Goal: Task Accomplishment & Management: Manage account settings

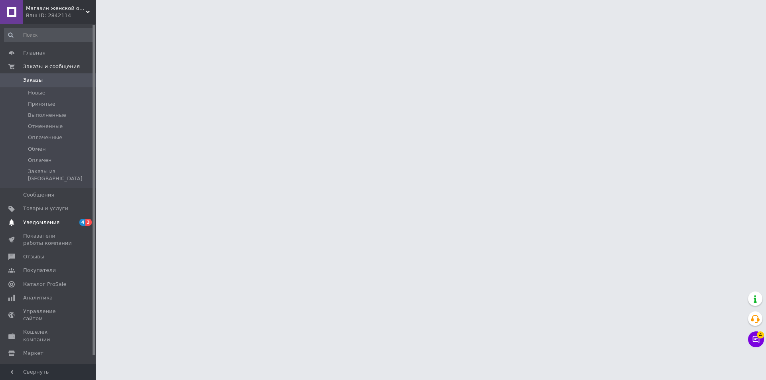
click at [45, 219] on span "Уведомления" at bounding box center [41, 222] width 36 height 7
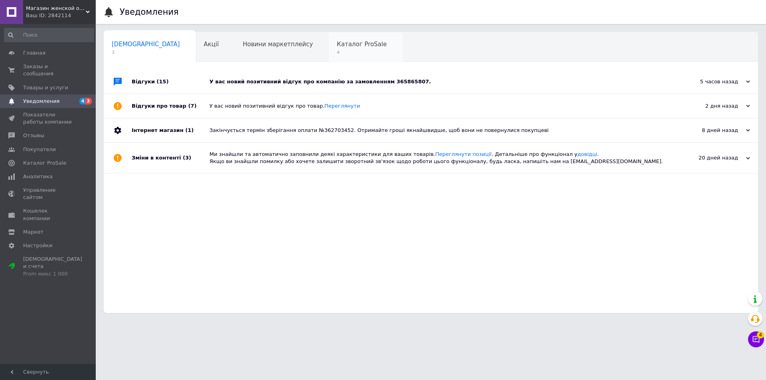
click at [337, 52] on span "4" at bounding box center [362, 52] width 50 height 6
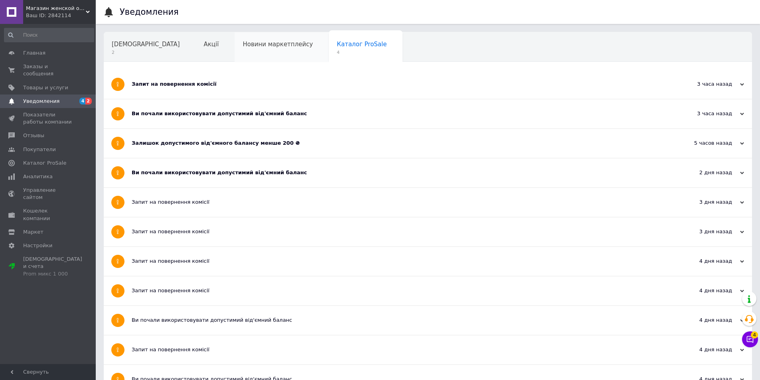
click at [255, 53] on div "Новини маркетплейсу" at bounding box center [282, 47] width 94 height 30
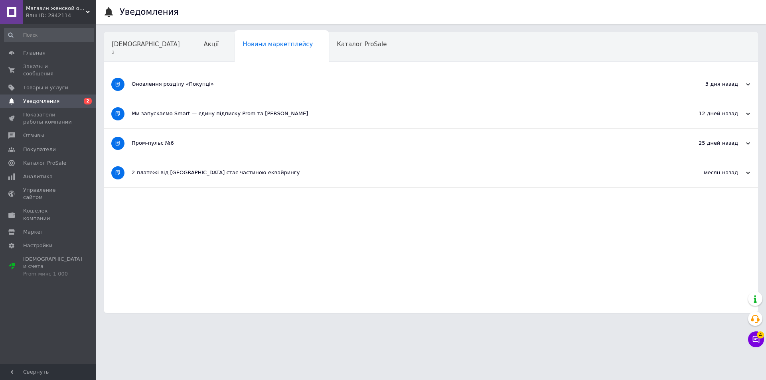
click at [196, 49] on div "Акції" at bounding box center [215, 47] width 39 height 30
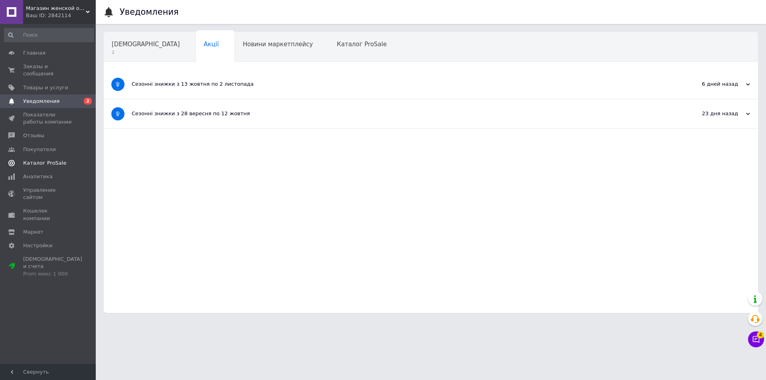
click at [60, 160] on span "Каталог ProSale" at bounding box center [48, 163] width 51 height 7
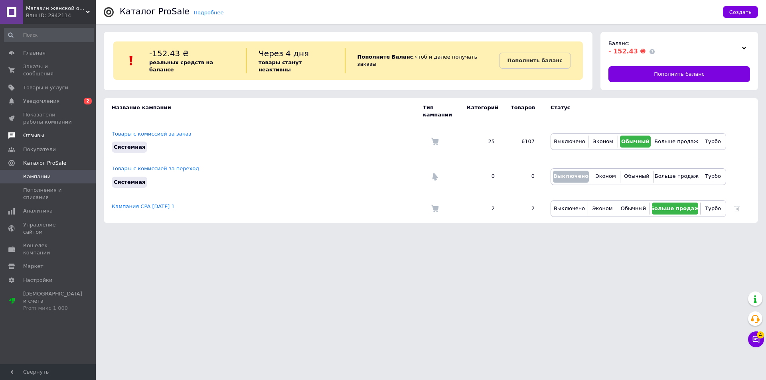
click at [36, 133] on link "Отзывы" at bounding box center [49, 136] width 98 height 14
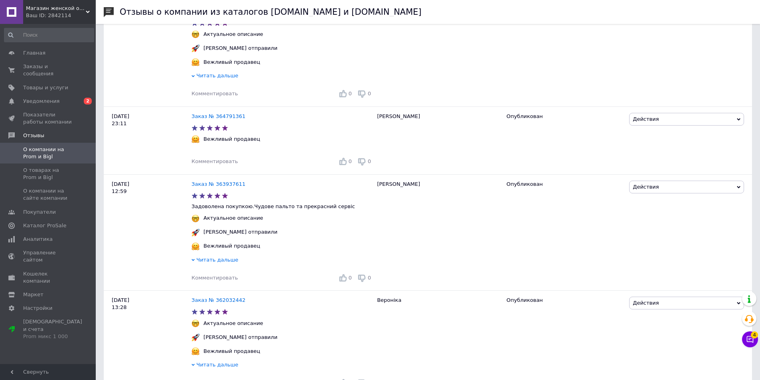
scroll to position [639, 0]
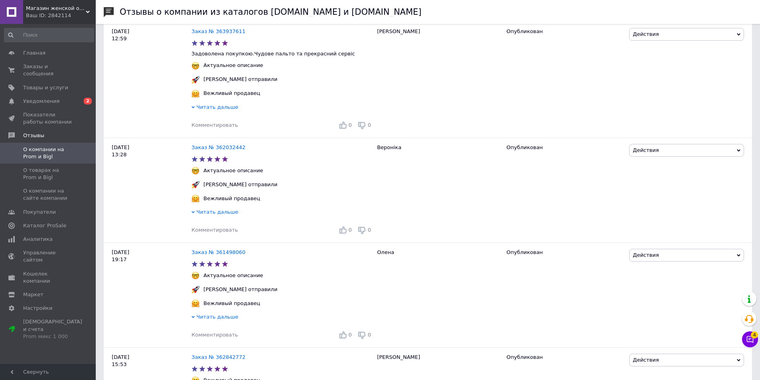
click at [59, 16] on div "Ваш ID: 2842114" at bounding box center [61, 15] width 70 height 7
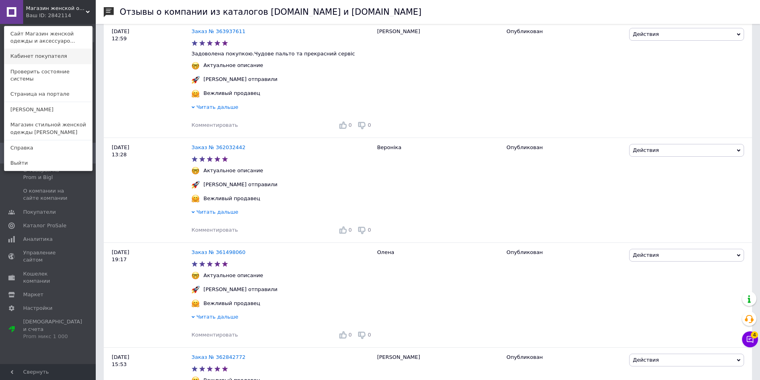
click at [36, 57] on link "Кабинет покупателя" at bounding box center [48, 56] width 88 height 15
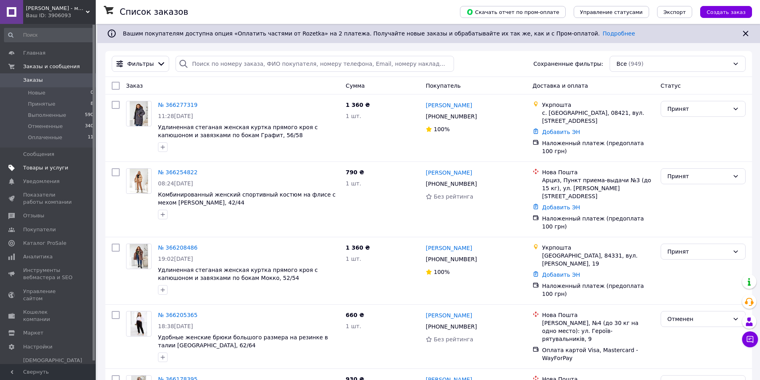
click at [65, 169] on span "Товары и услуги" at bounding box center [48, 167] width 51 height 7
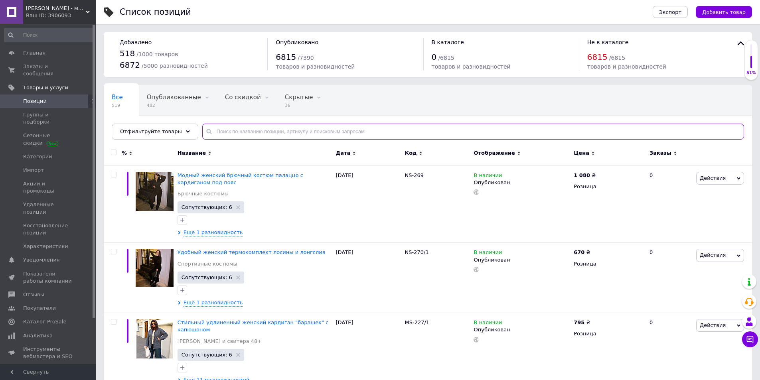
paste input "2630306419"
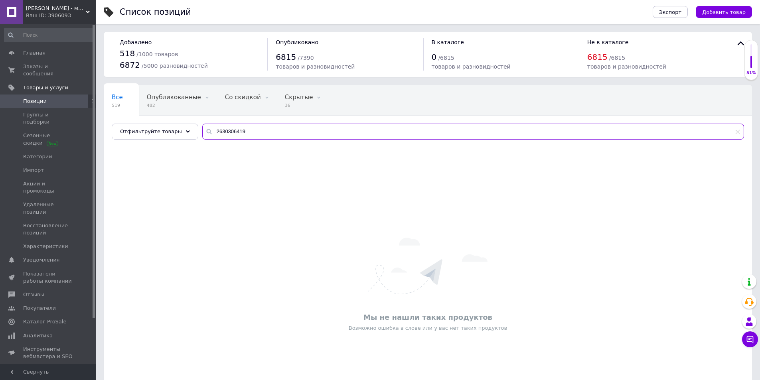
type input "2630306419"
click at [59, 98] on span "Позиции" at bounding box center [48, 101] width 51 height 7
click at [676, 9] on span "Экспорт" at bounding box center [670, 12] width 22 height 6
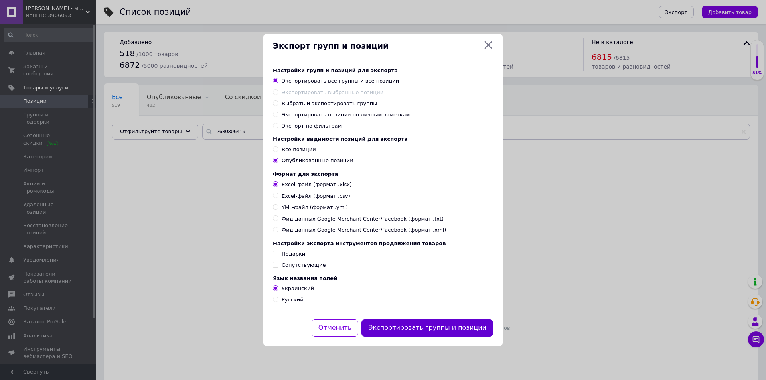
click at [432, 333] on button "Экспортировать группы и позиции" at bounding box center [428, 328] width 132 height 17
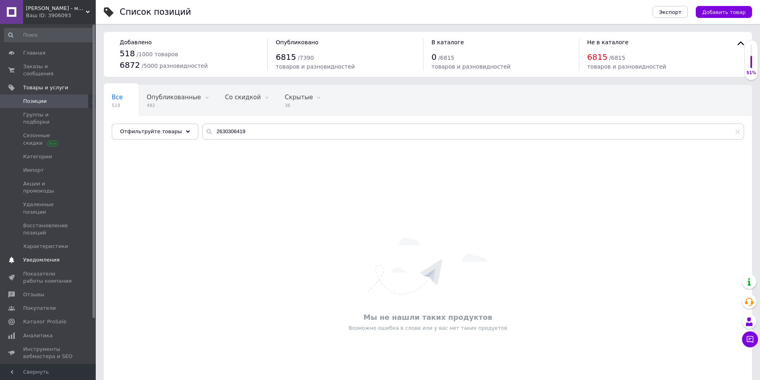
click at [54, 257] on span "Уведомления" at bounding box center [41, 260] width 36 height 7
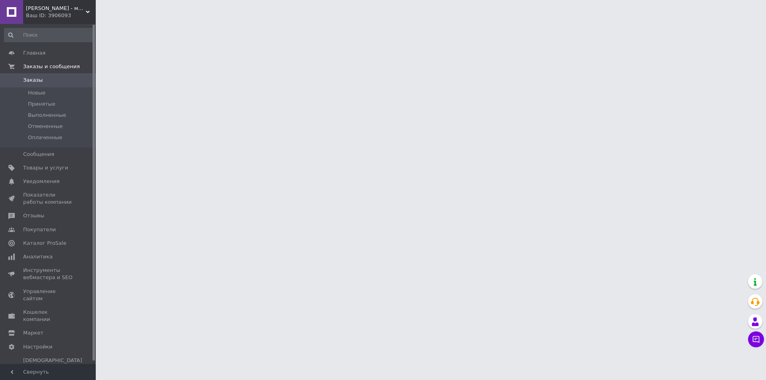
click at [64, 13] on div "Ваш ID: 3906093" at bounding box center [61, 15] width 70 height 7
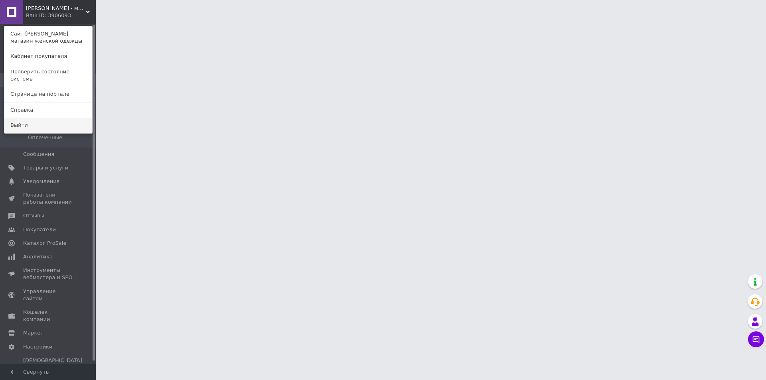
click at [39, 118] on link "Выйти" at bounding box center [48, 125] width 88 height 15
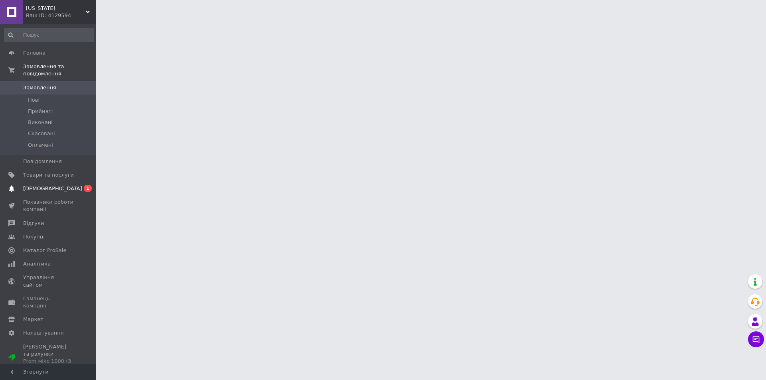
click at [47, 185] on span "Сповіщення" at bounding box center [52, 188] width 59 height 7
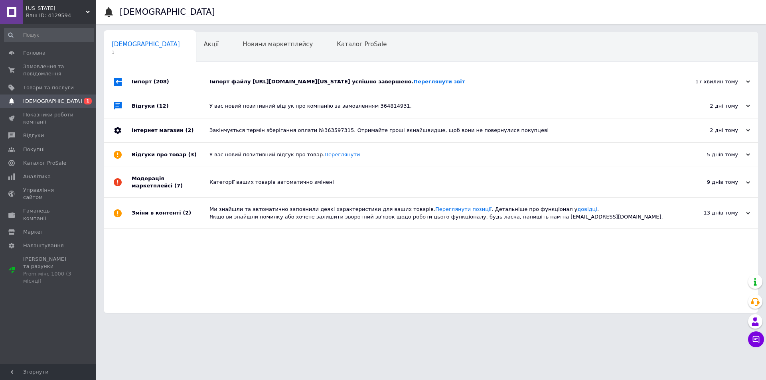
click at [261, 82] on div "Імпорт файлу http://vps72926.hyperhost.name/prom/output_arizona.xml успішно зав…" at bounding box center [440, 81] width 461 height 7
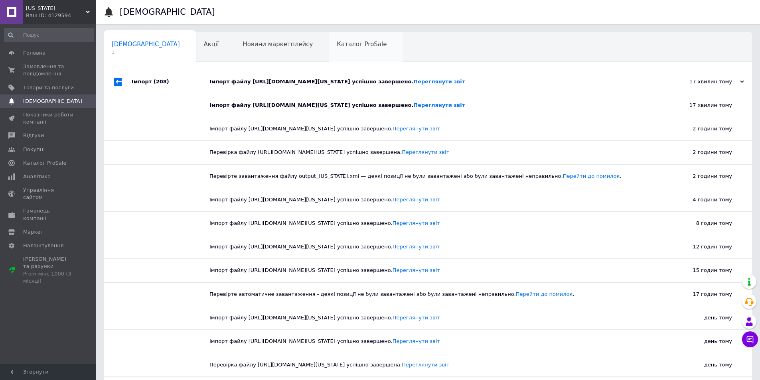
click at [337, 41] on span "Каталог ProSale" at bounding box center [362, 44] width 50 height 7
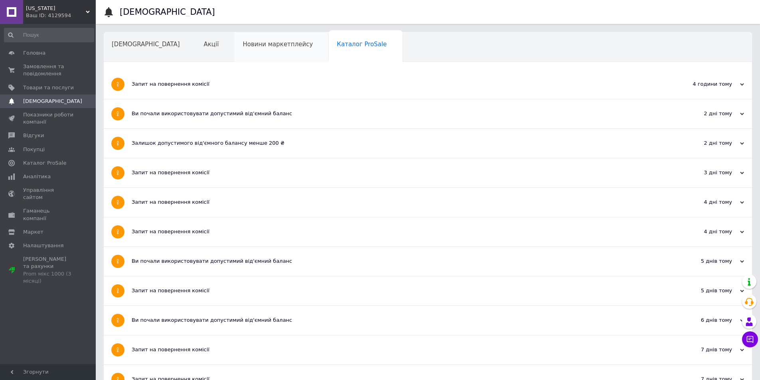
click at [245, 49] on div "Новини маркетплейсу" at bounding box center [282, 47] width 94 height 30
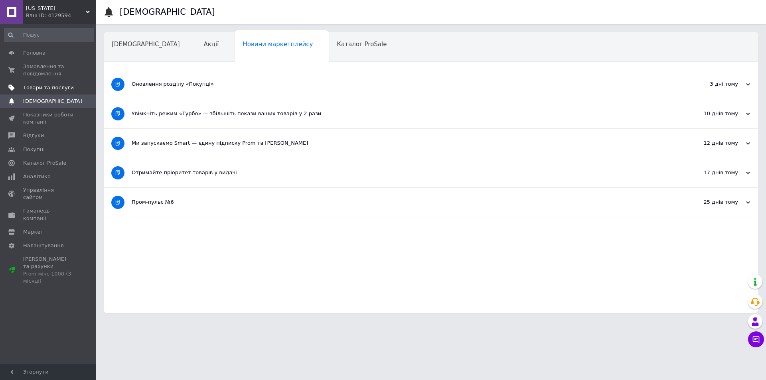
click at [45, 89] on span "Товари та послуги" at bounding box center [48, 87] width 51 height 7
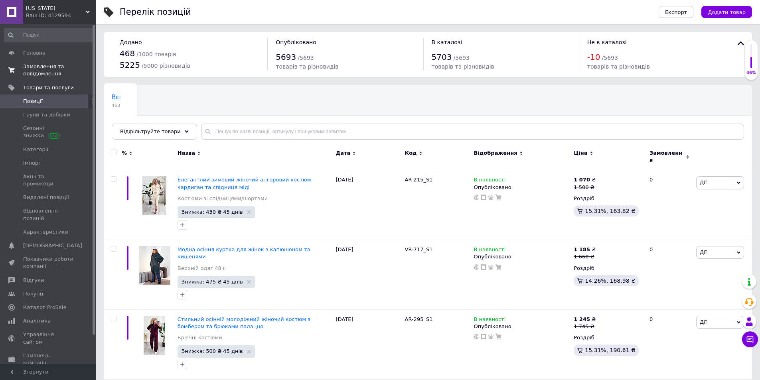
click at [48, 71] on span "Замовлення та повідомлення" at bounding box center [48, 70] width 51 height 14
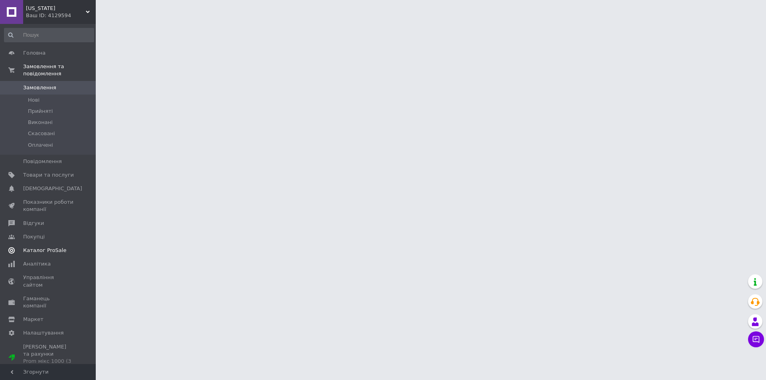
click at [54, 247] on span "Каталог ProSale" at bounding box center [44, 250] width 43 height 7
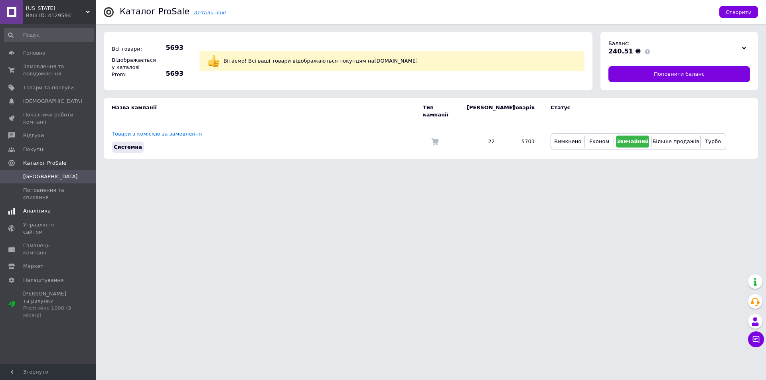
click at [37, 211] on span "Аналітика" at bounding box center [37, 211] width 28 height 7
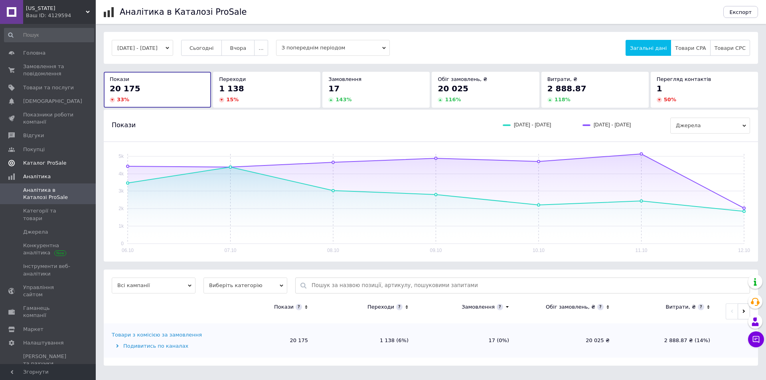
click at [51, 161] on span "Каталог ProSale" at bounding box center [44, 163] width 43 height 7
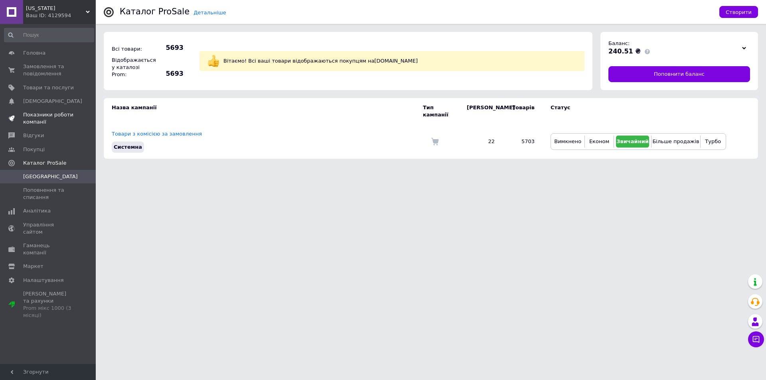
click at [37, 117] on span "Показники роботи компанії" at bounding box center [48, 118] width 51 height 14
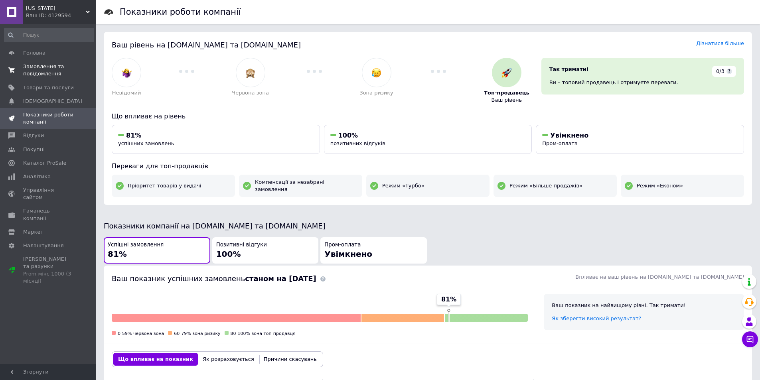
click at [44, 74] on span "Замовлення та повідомлення" at bounding box center [48, 70] width 51 height 14
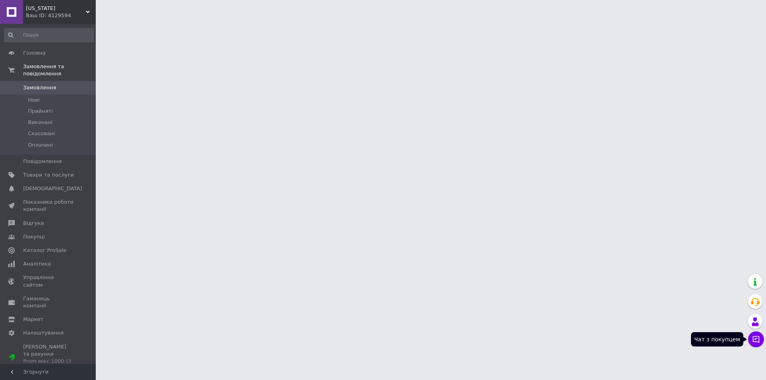
click at [756, 336] on icon at bounding box center [756, 340] width 8 height 8
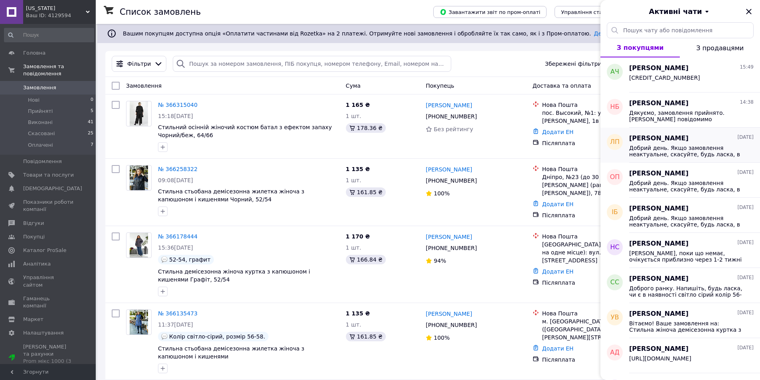
click at [673, 148] on span "Добрий день. Якщо замовлення неактуальне, скасуйте, будь ласка, в кабінеті. Дяк…" at bounding box center [685, 151] width 113 height 13
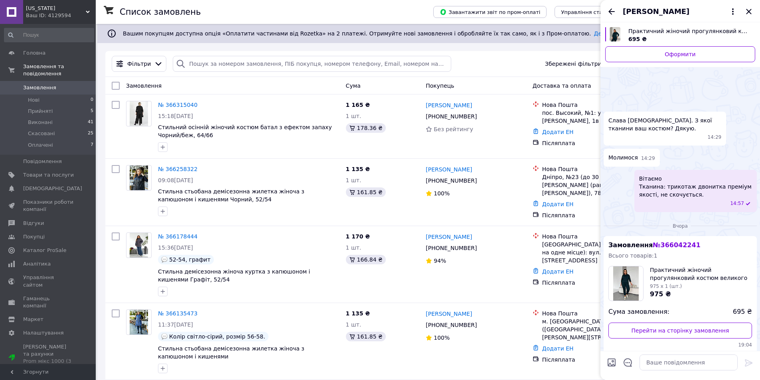
scroll to position [59, 0]
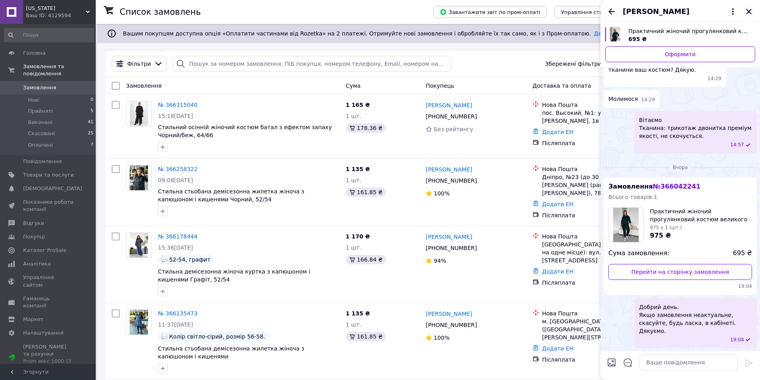
click at [750, 11] on icon "Закрити" at bounding box center [748, 11] width 5 height 5
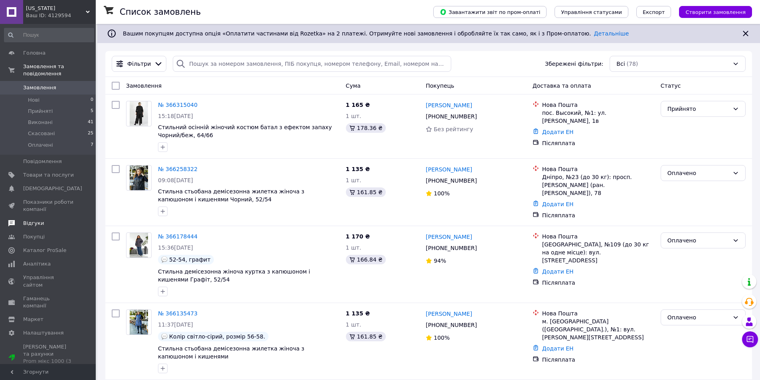
click at [29, 220] on span "Відгуки" at bounding box center [33, 223] width 21 height 7
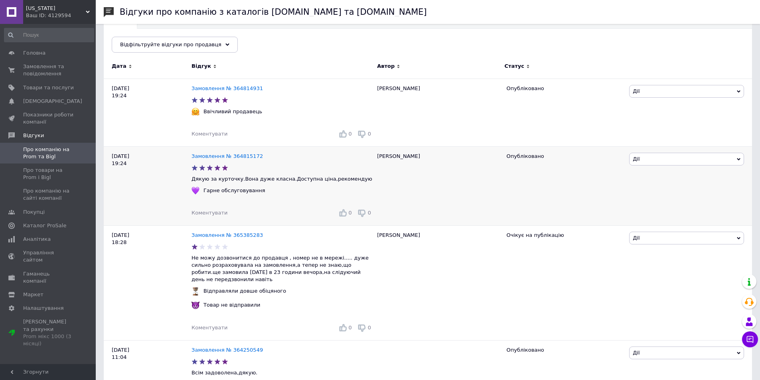
scroll to position [120, 0]
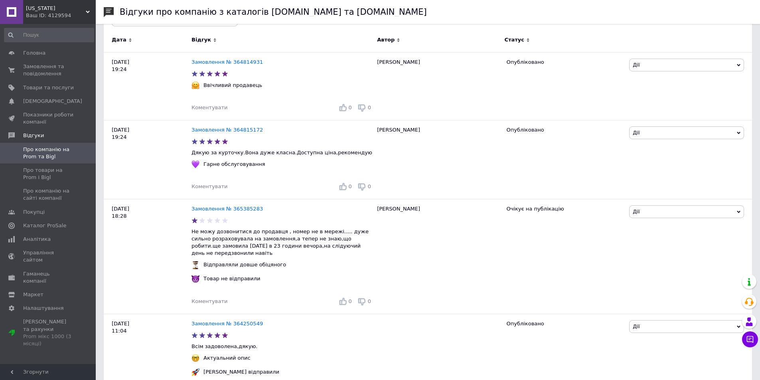
click at [48, 5] on span "Arizona" at bounding box center [56, 8] width 60 height 7
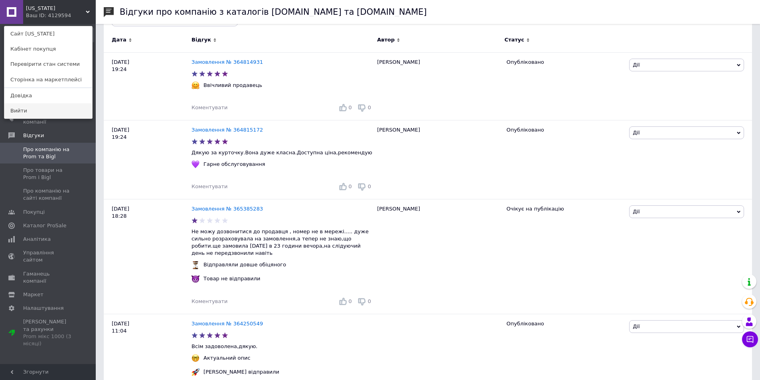
click at [39, 106] on link "Вийти" at bounding box center [48, 110] width 88 height 15
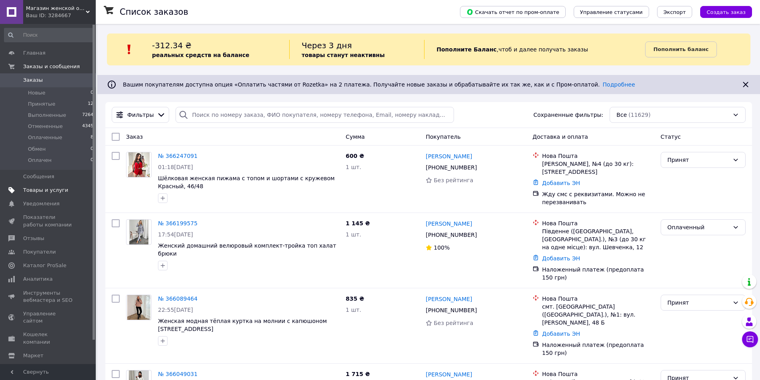
click at [46, 190] on span "Товары и услуги" at bounding box center [45, 190] width 45 height 7
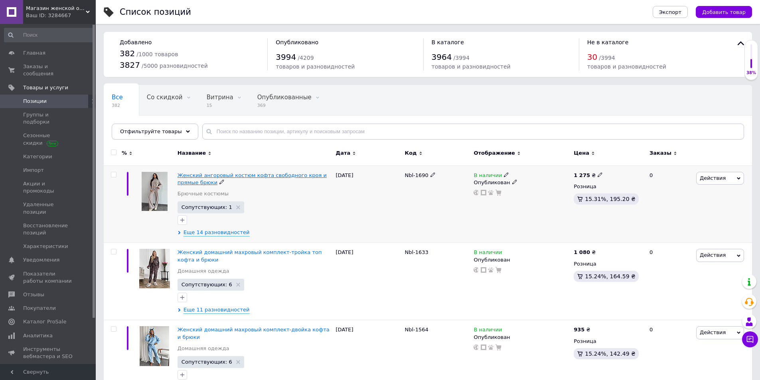
click at [278, 176] on span "Женский ангоровый костюм кофта свободного кроя и прямые брюки" at bounding box center [252, 178] width 149 height 13
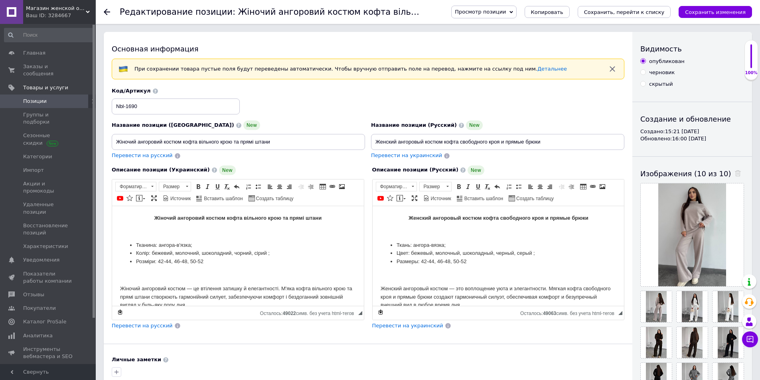
click at [59, 98] on span "Позиции" at bounding box center [48, 101] width 51 height 7
